Goal: Find specific page/section: Find specific page/section

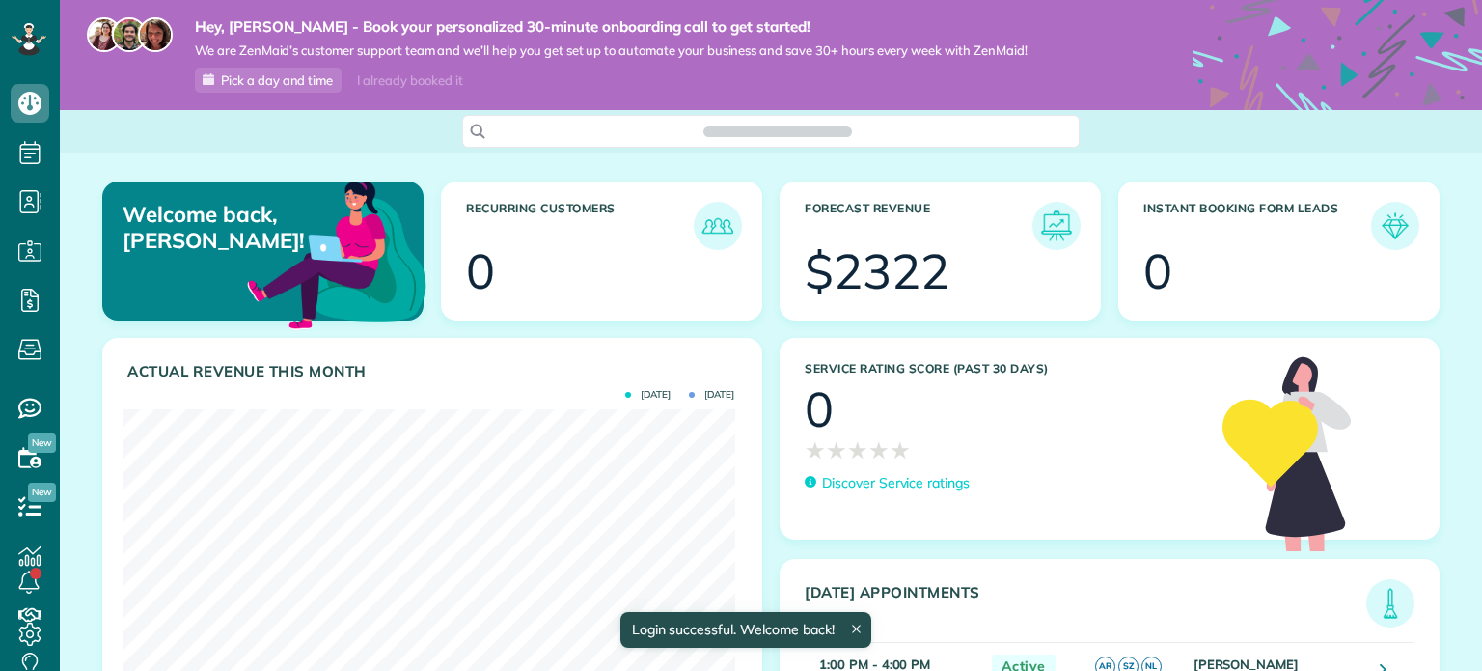
scroll to position [271, 612]
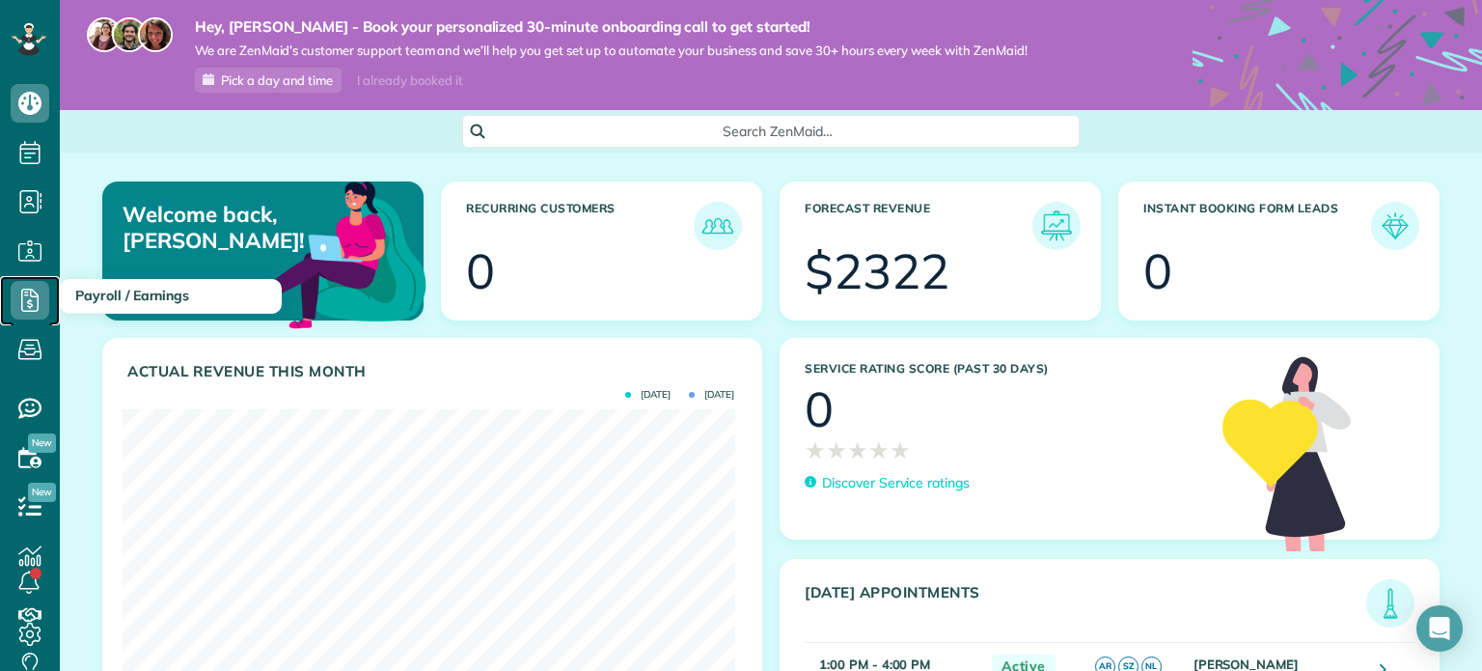
click at [32, 313] on icon at bounding box center [30, 300] width 39 height 39
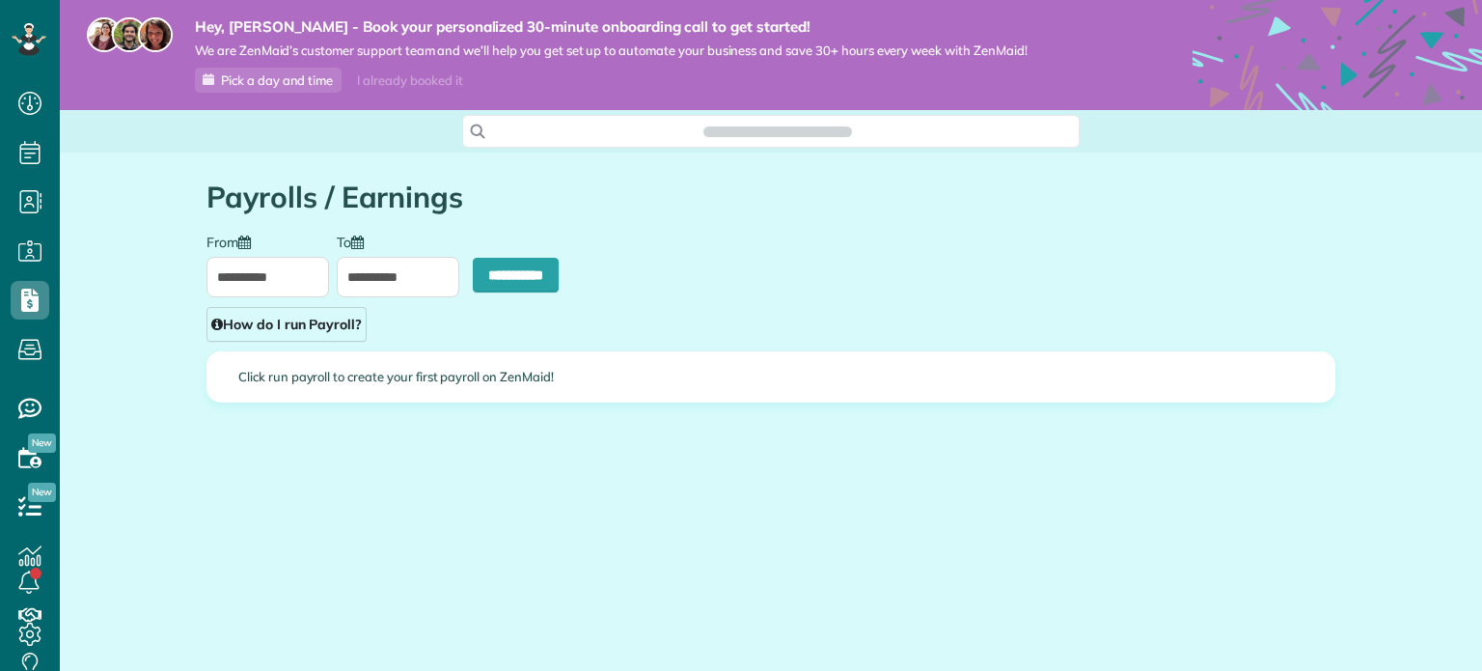
scroll to position [9, 9]
type input "**********"
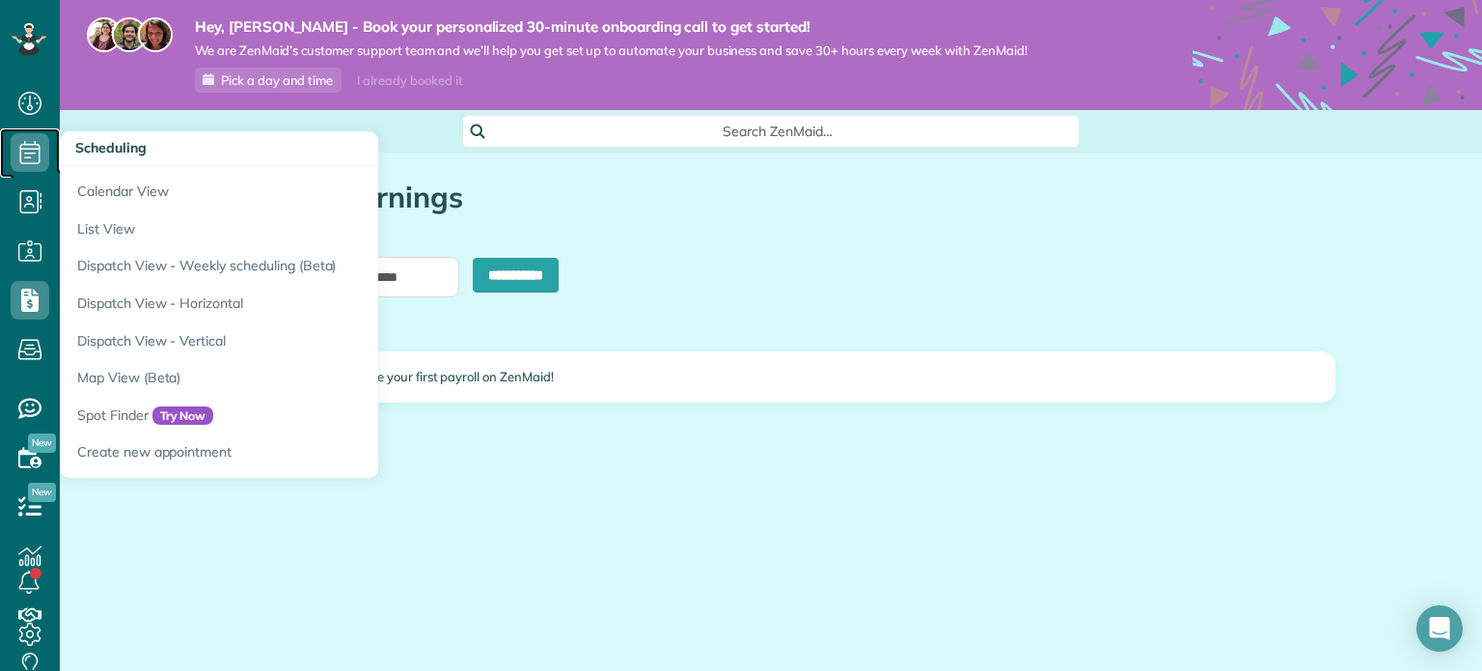
click at [32, 155] on icon at bounding box center [30, 152] width 39 height 39
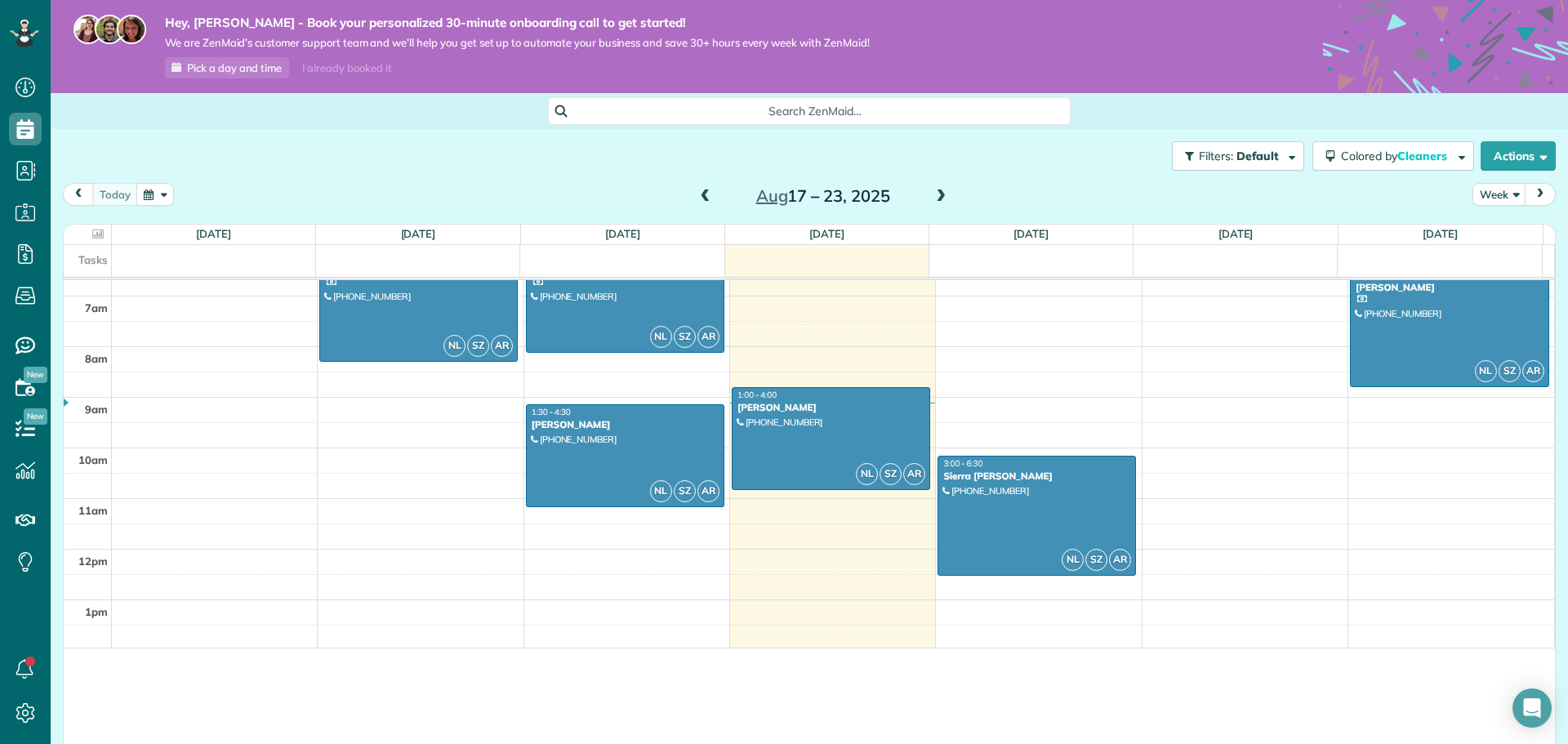
scroll to position [744, 51]
